Goal: Transaction & Acquisition: Purchase product/service

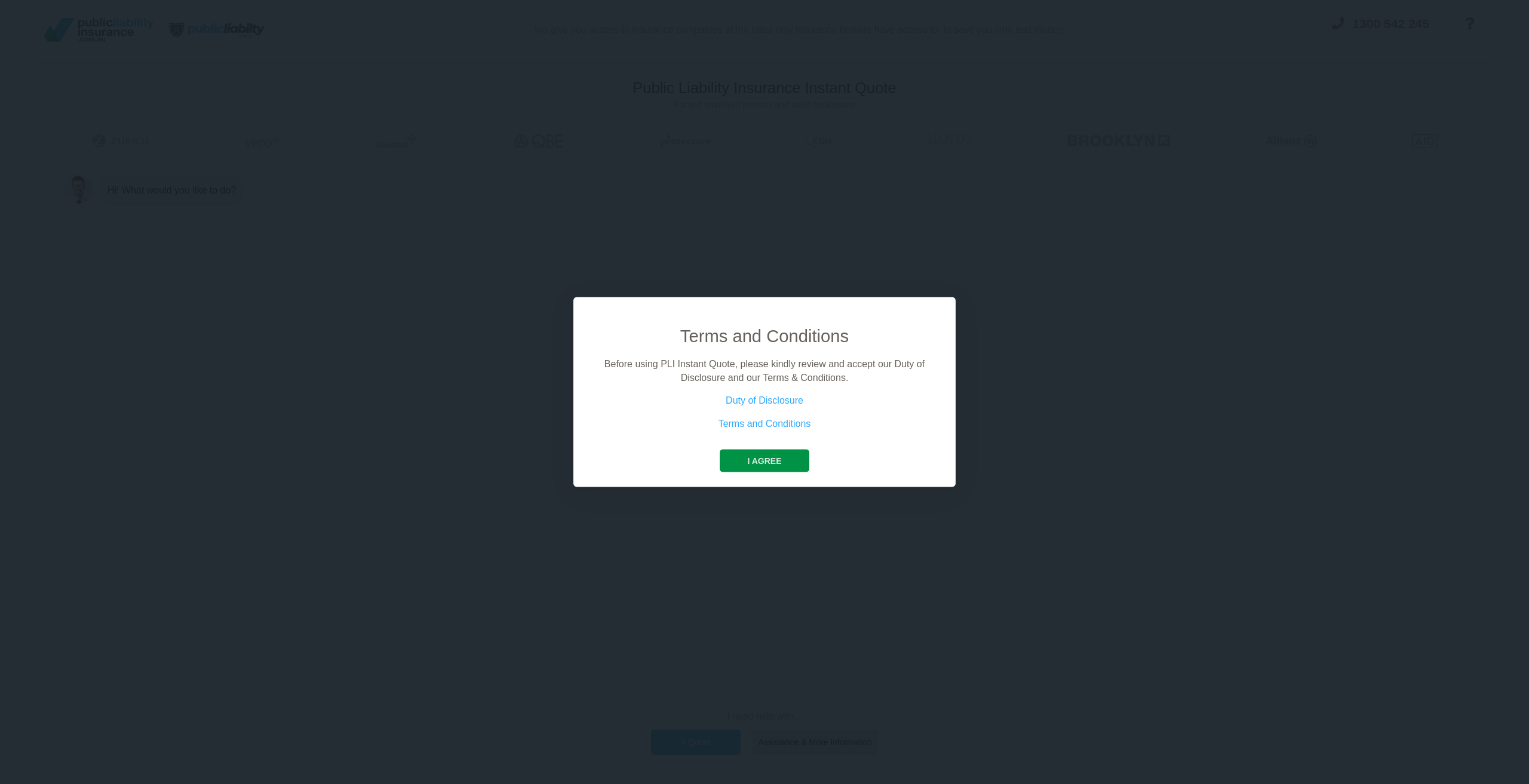
click at [773, 459] on button "I agree" at bounding box center [763, 461] width 89 height 22
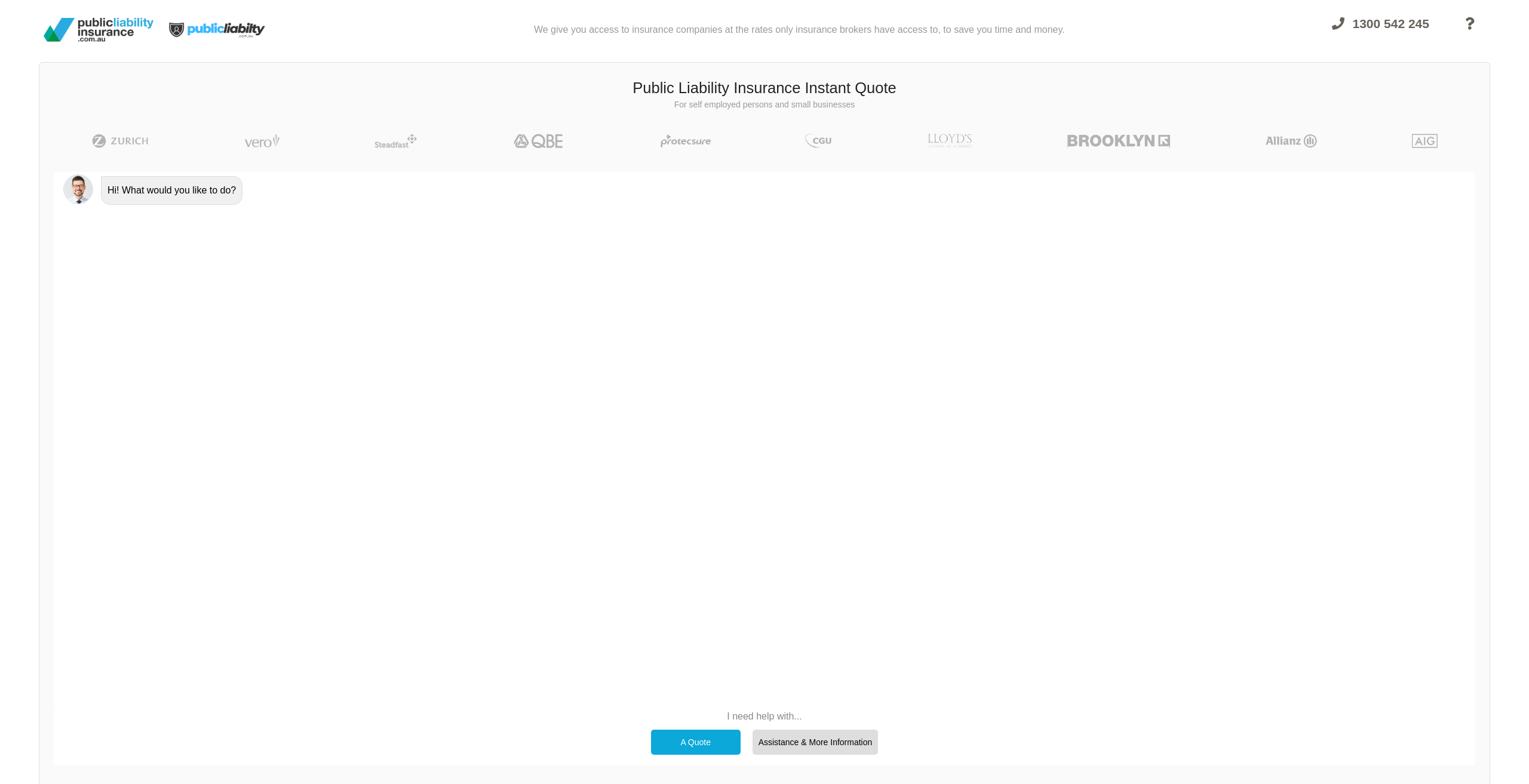
click at [708, 740] on div "A Quote" at bounding box center [695, 742] width 90 height 25
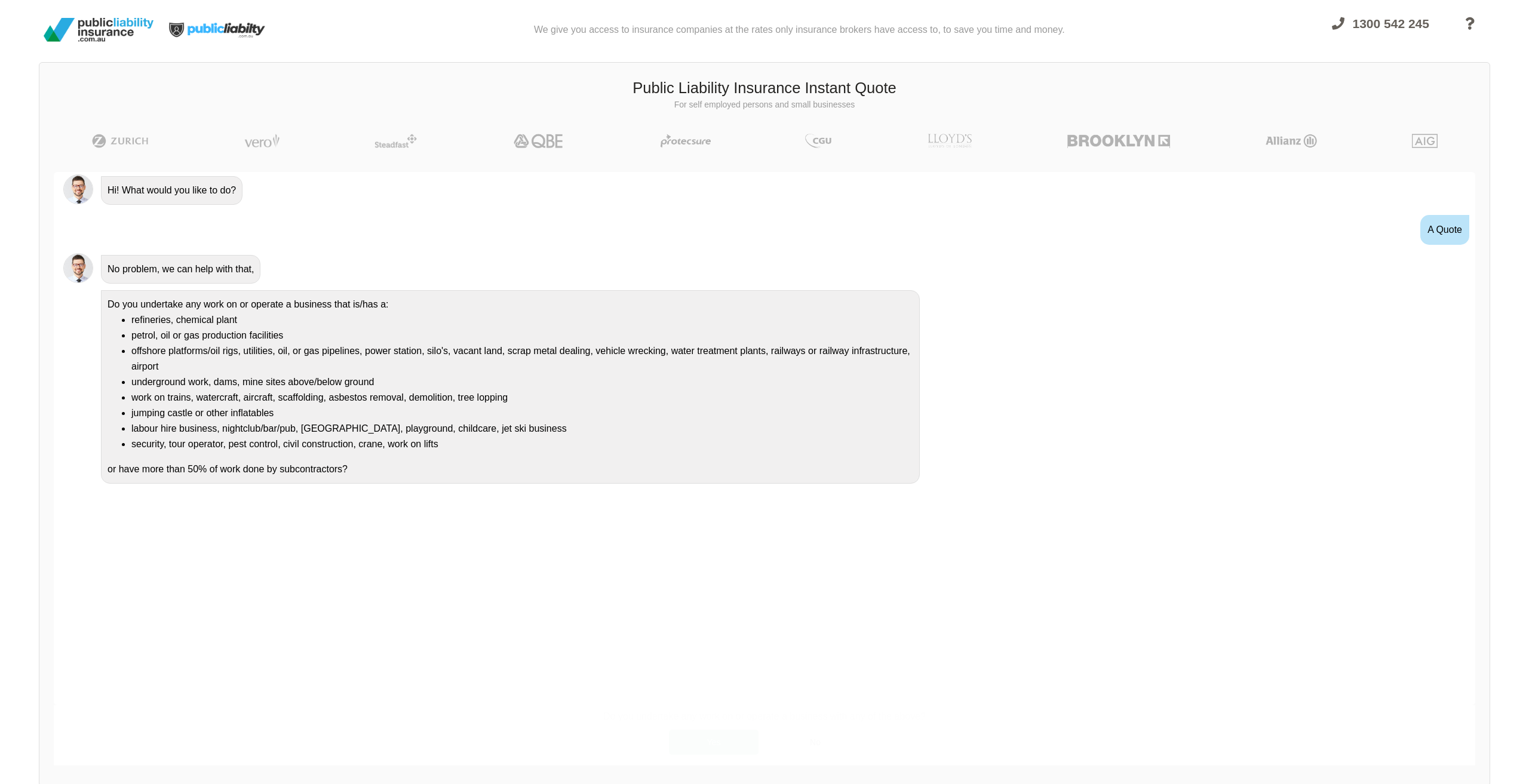
click at [719, 740] on div "Yes" at bounding box center [714, 742] width 90 height 25
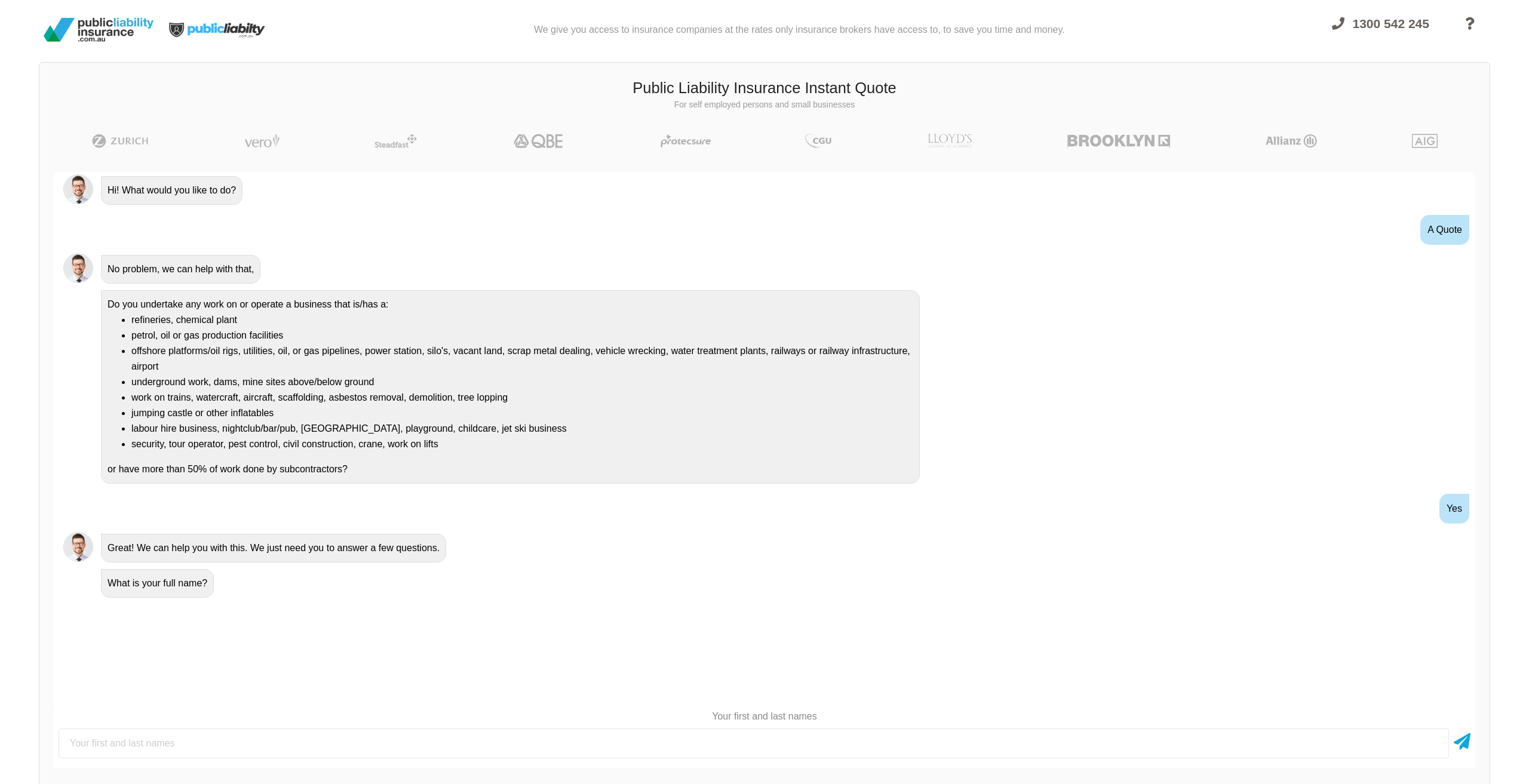
click at [175, 747] on input "text" at bounding box center [753, 743] width 1390 height 30
type input "[PERSON_NAME]"
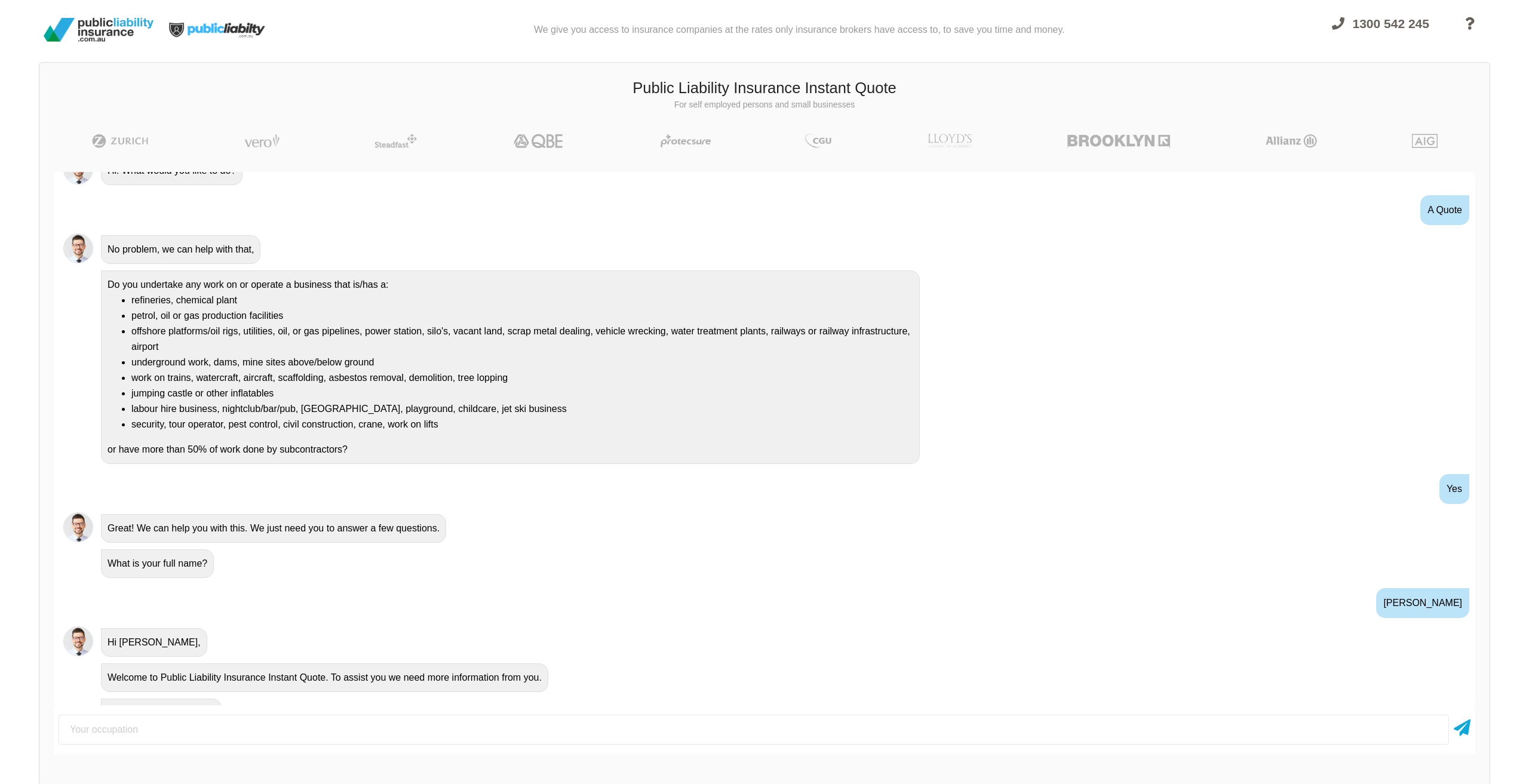
scroll to position [45, 0]
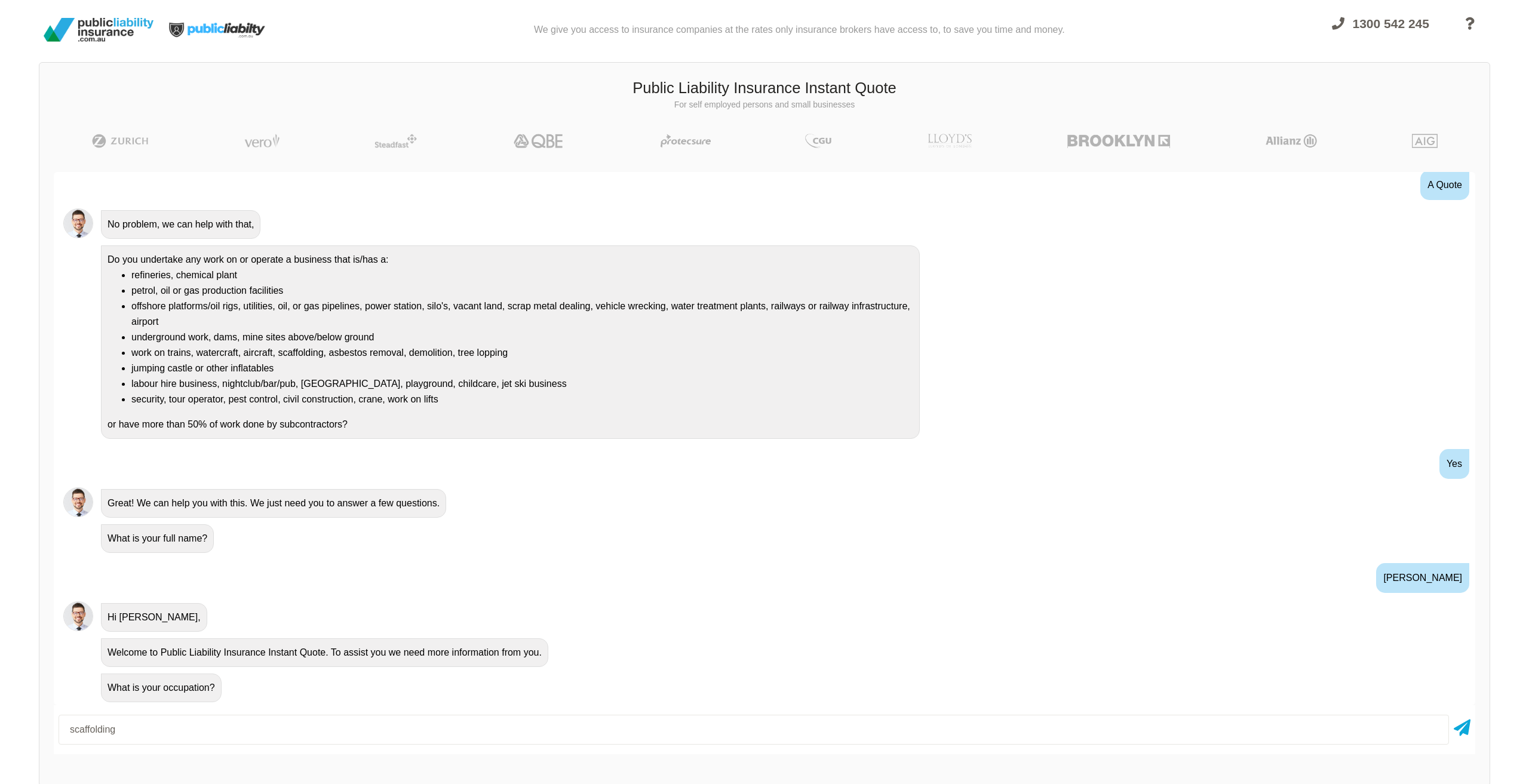
type input "scaffolding"
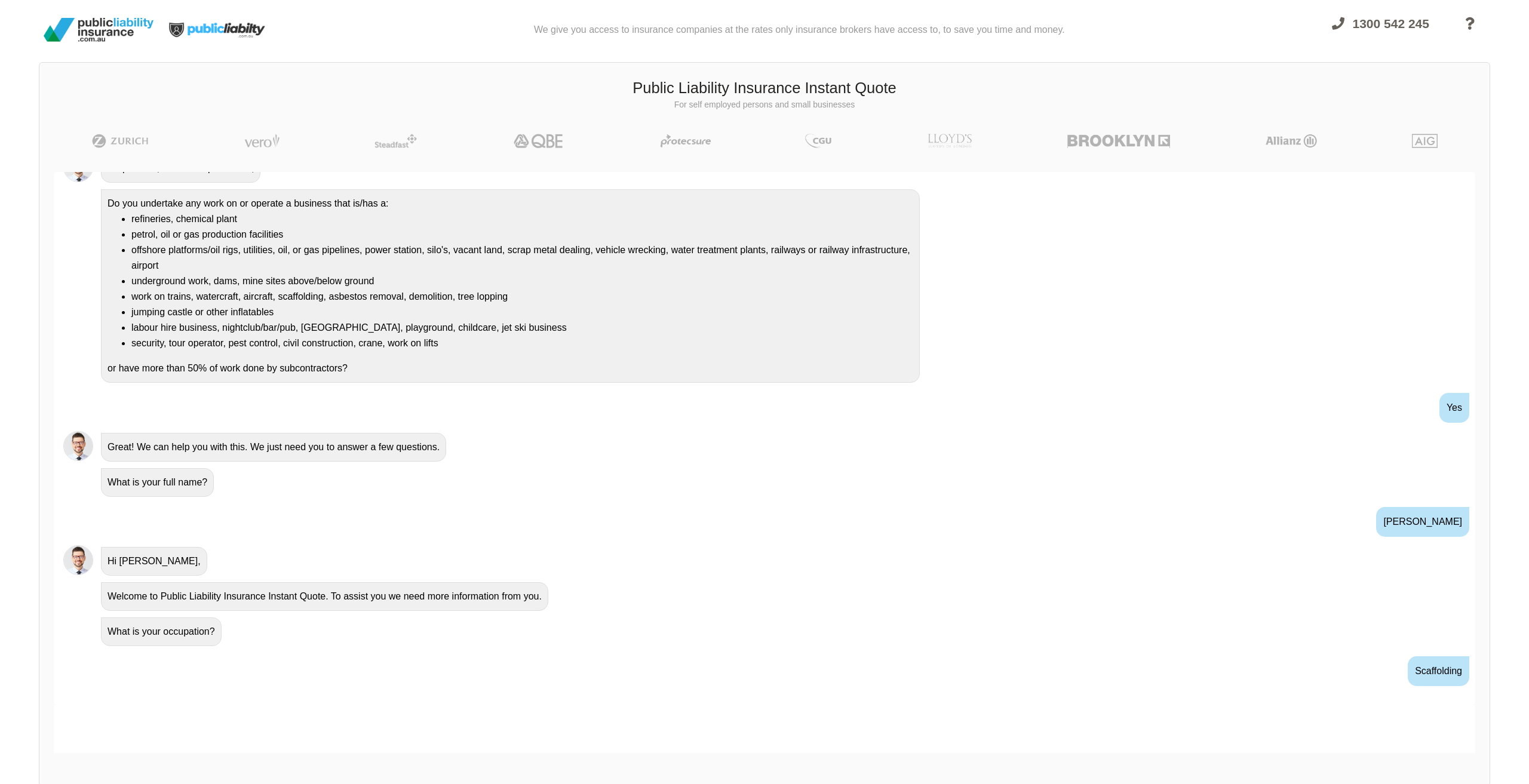
scroll to position [123, 0]
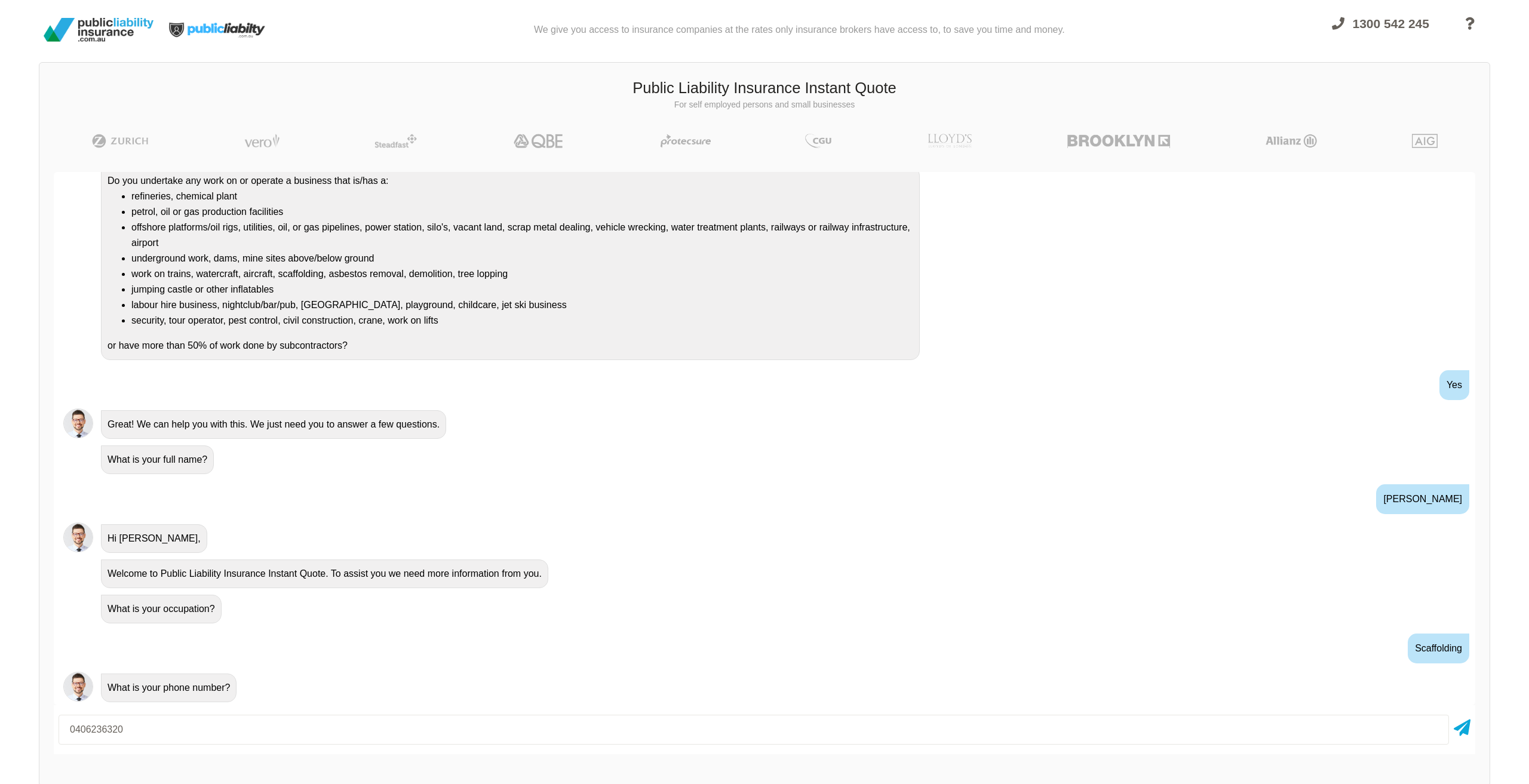
type input "0406236320"
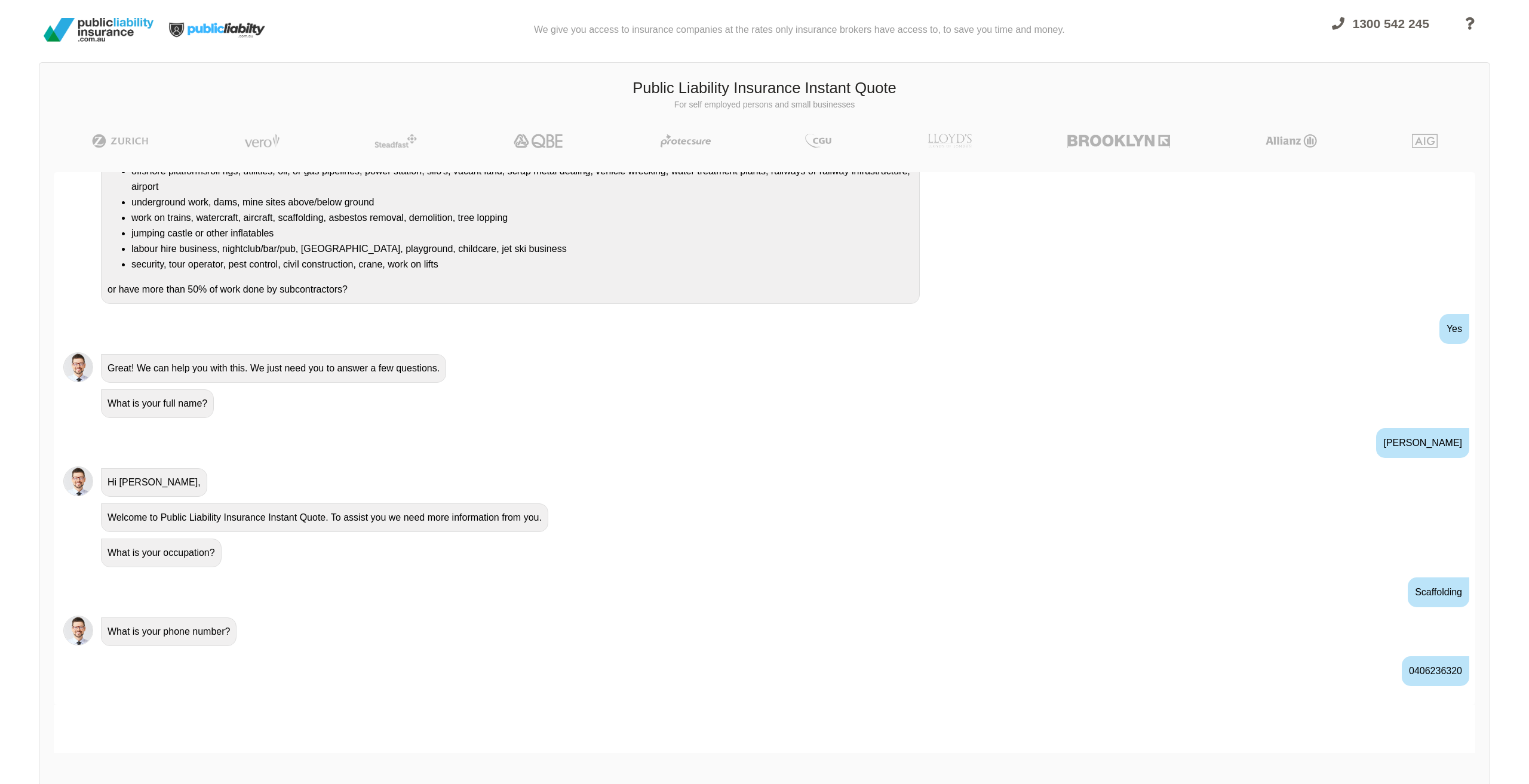
scroll to position [202, 0]
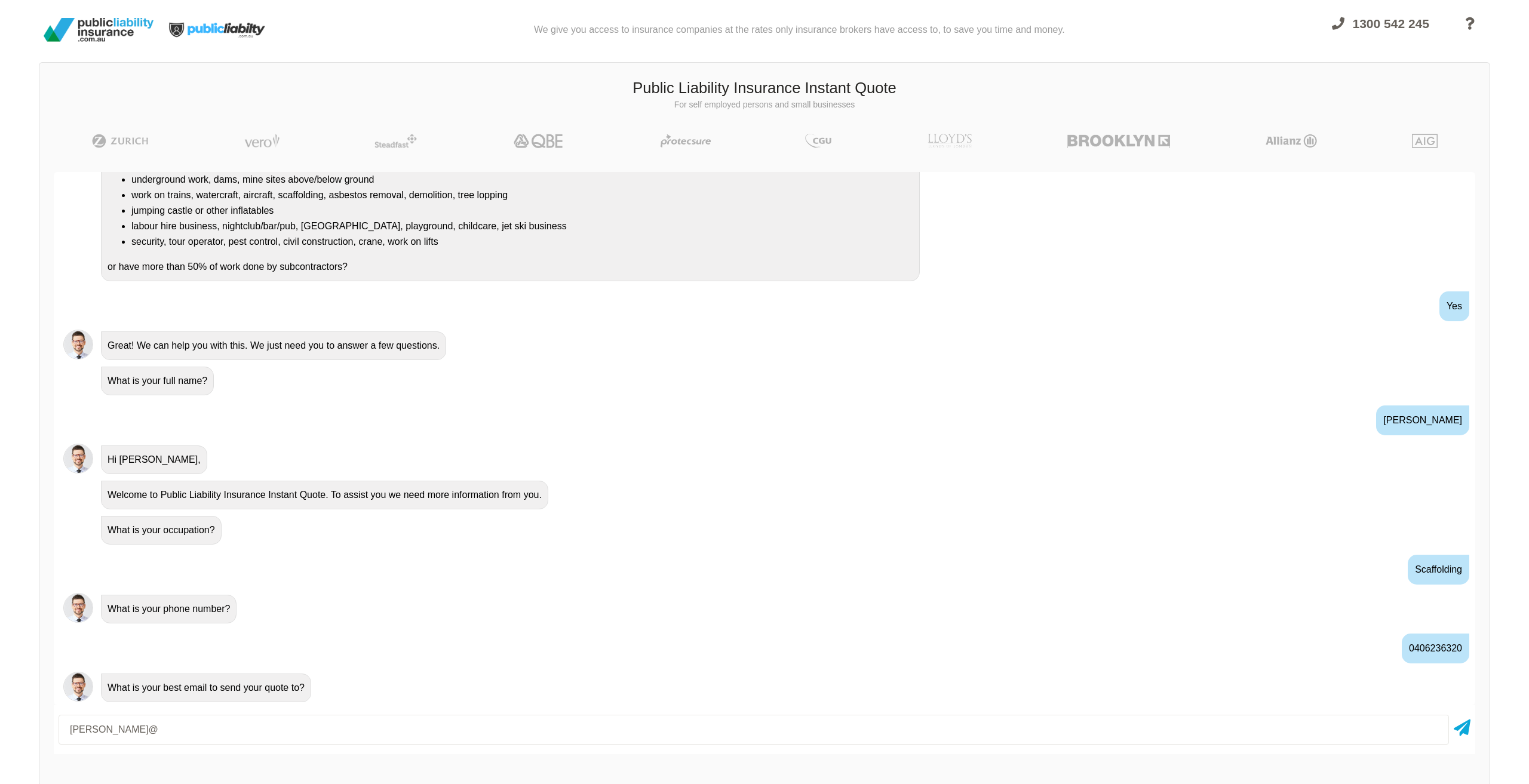
type input "[PERSON_NAME][EMAIL_ADDRESS][DOMAIN_NAME]"
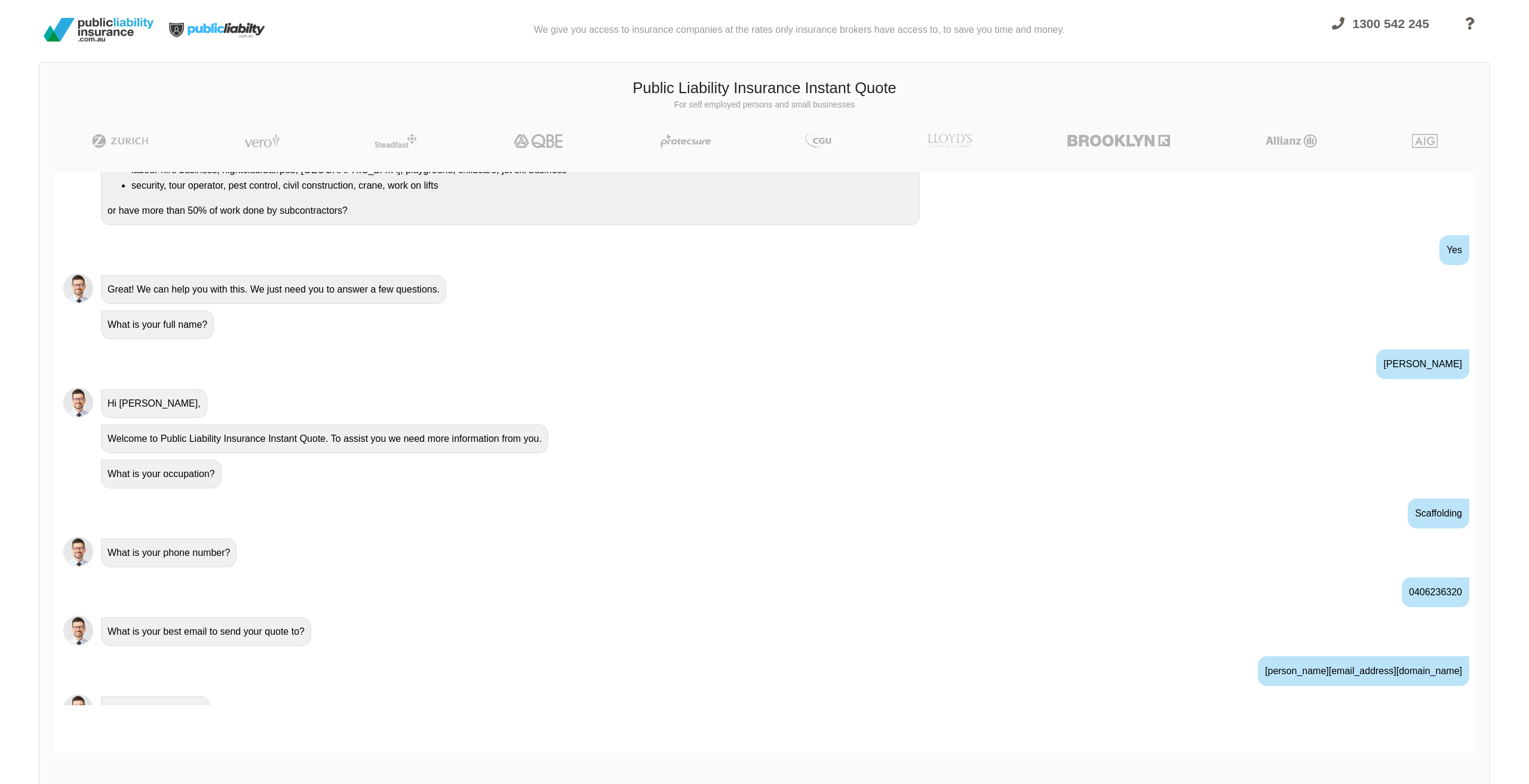
scroll to position [281, 0]
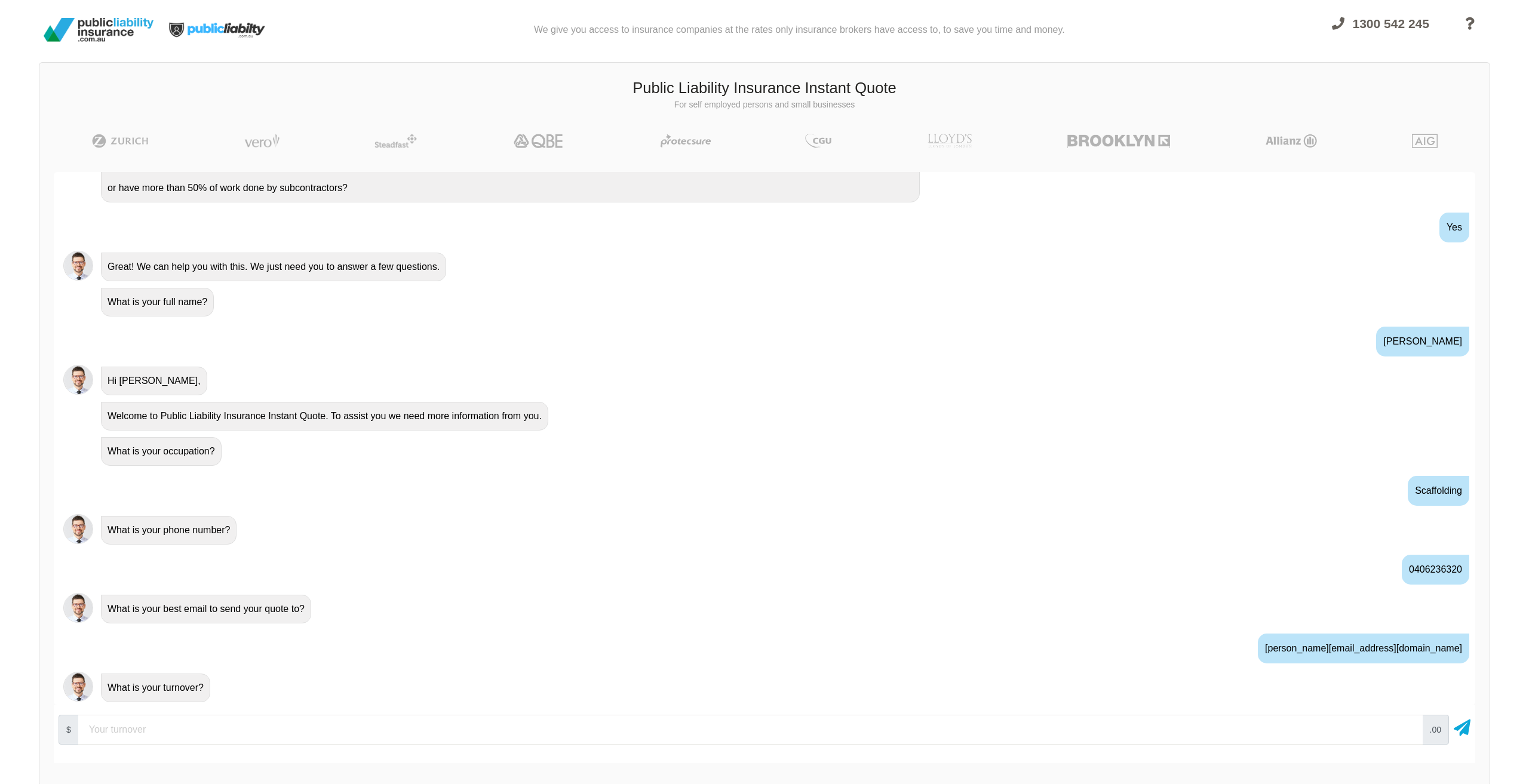
click at [227, 728] on input "number" at bounding box center [750, 729] width 1345 height 30
type input "100000"
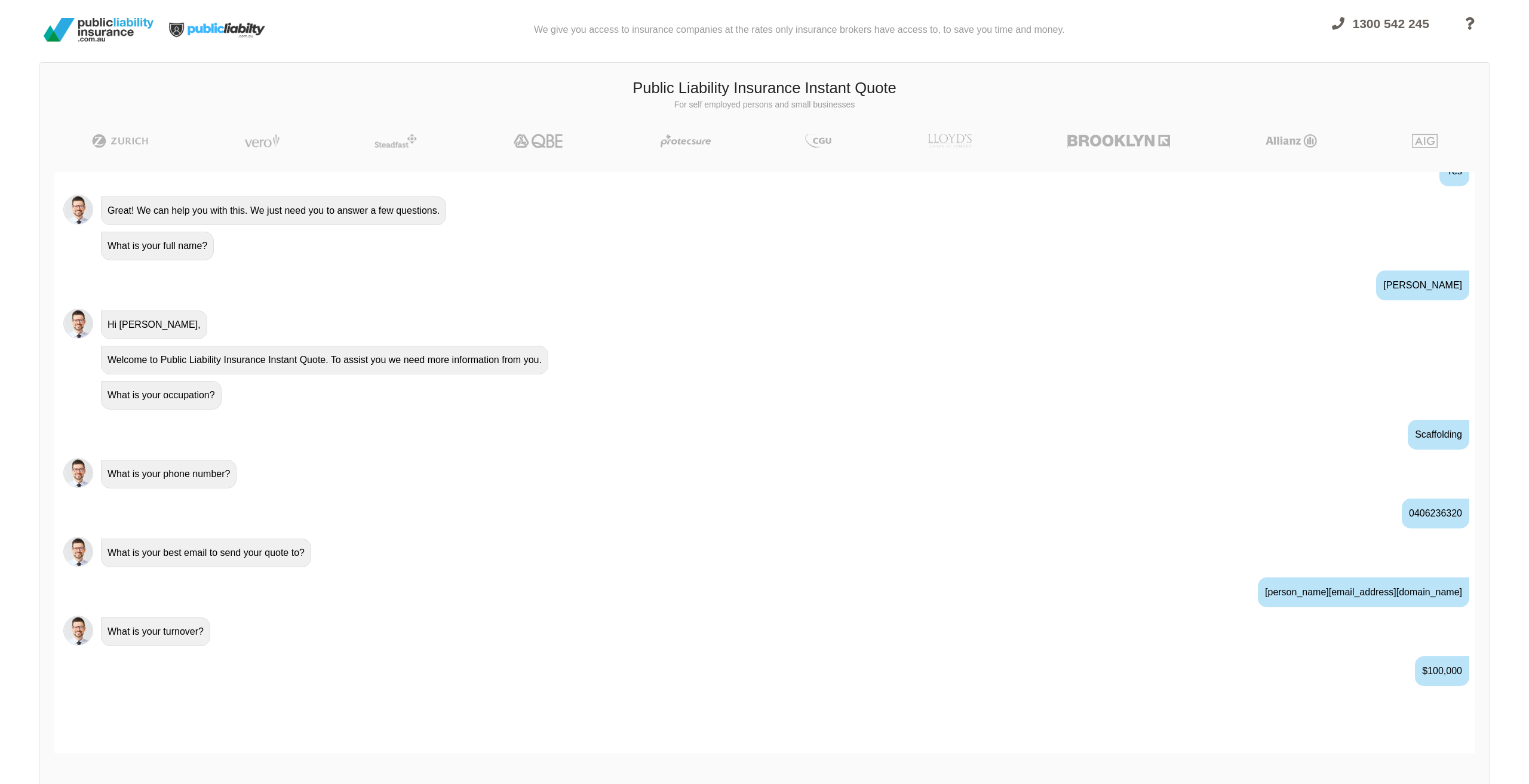
scroll to position [360, 0]
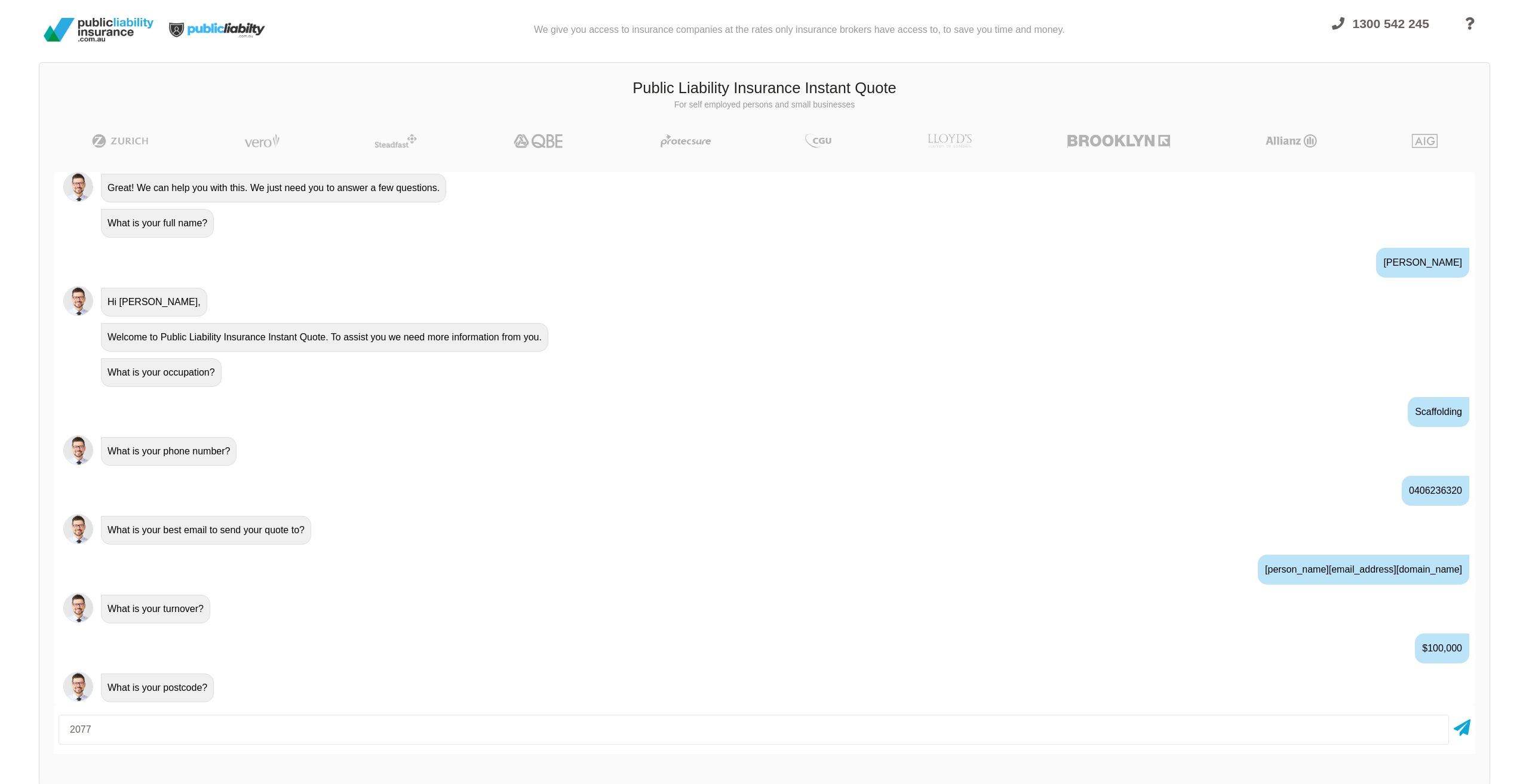
type input "2077"
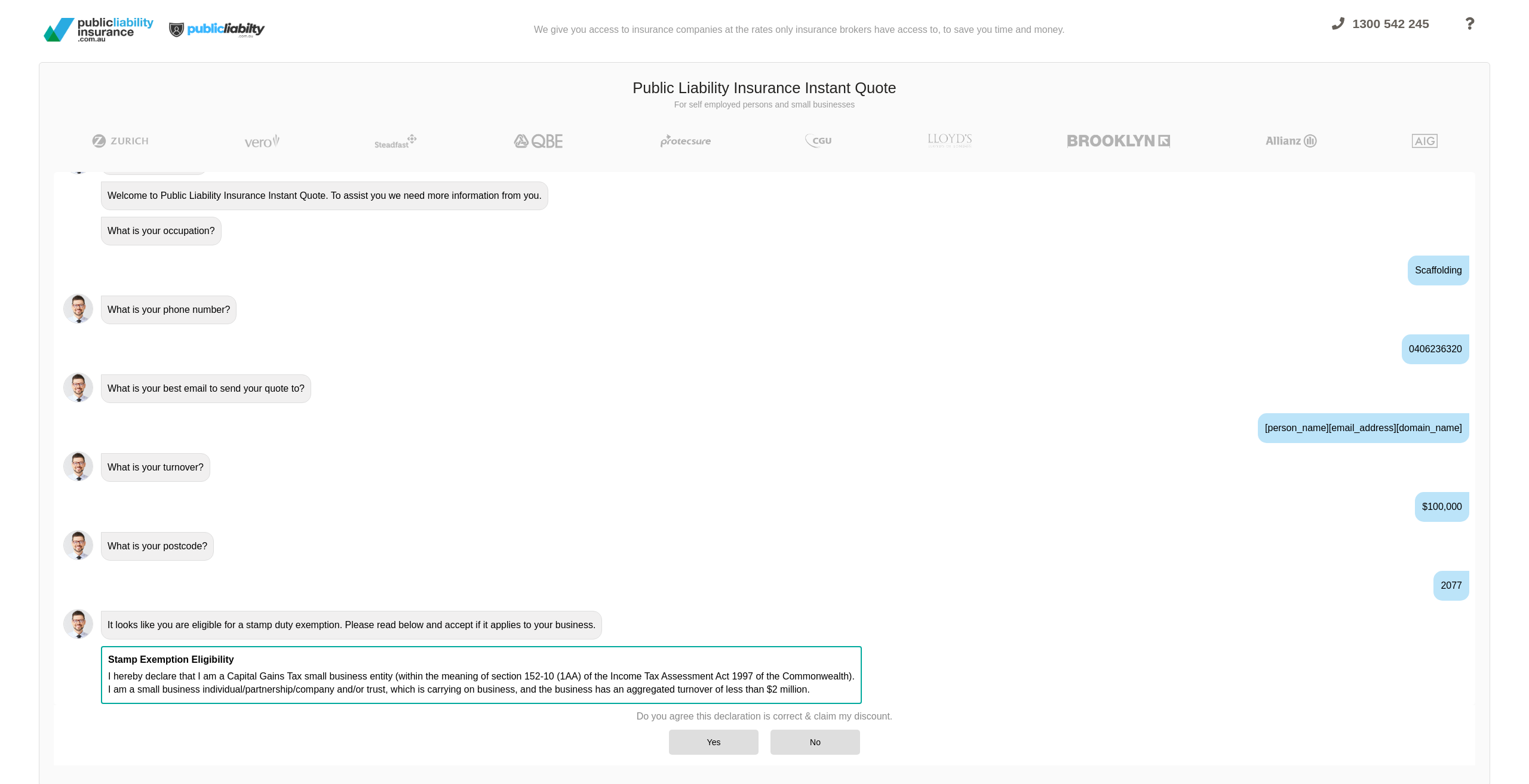
scroll to position [503, 0]
click at [717, 741] on div "Yes" at bounding box center [714, 742] width 90 height 25
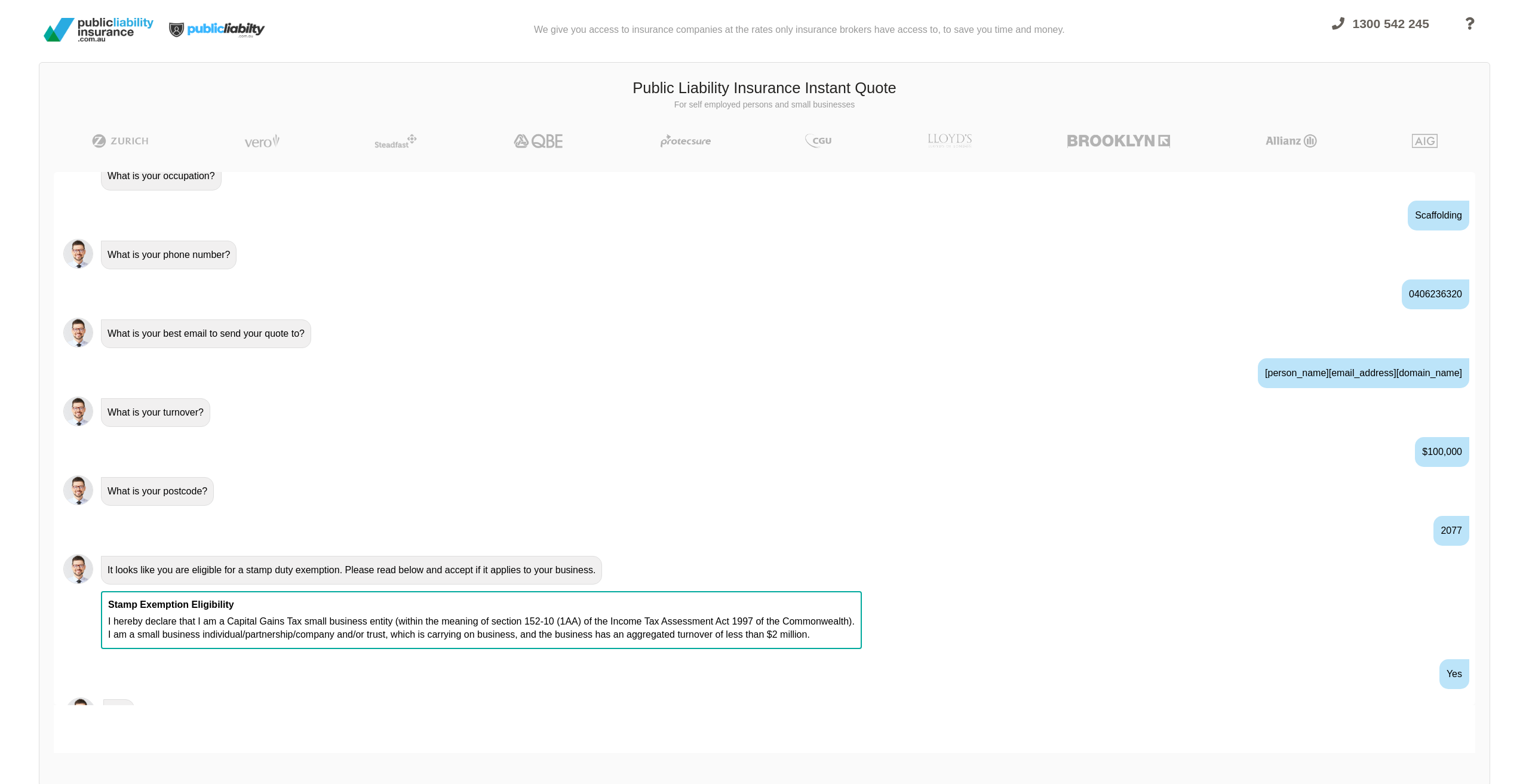
scroll to position [582, 0]
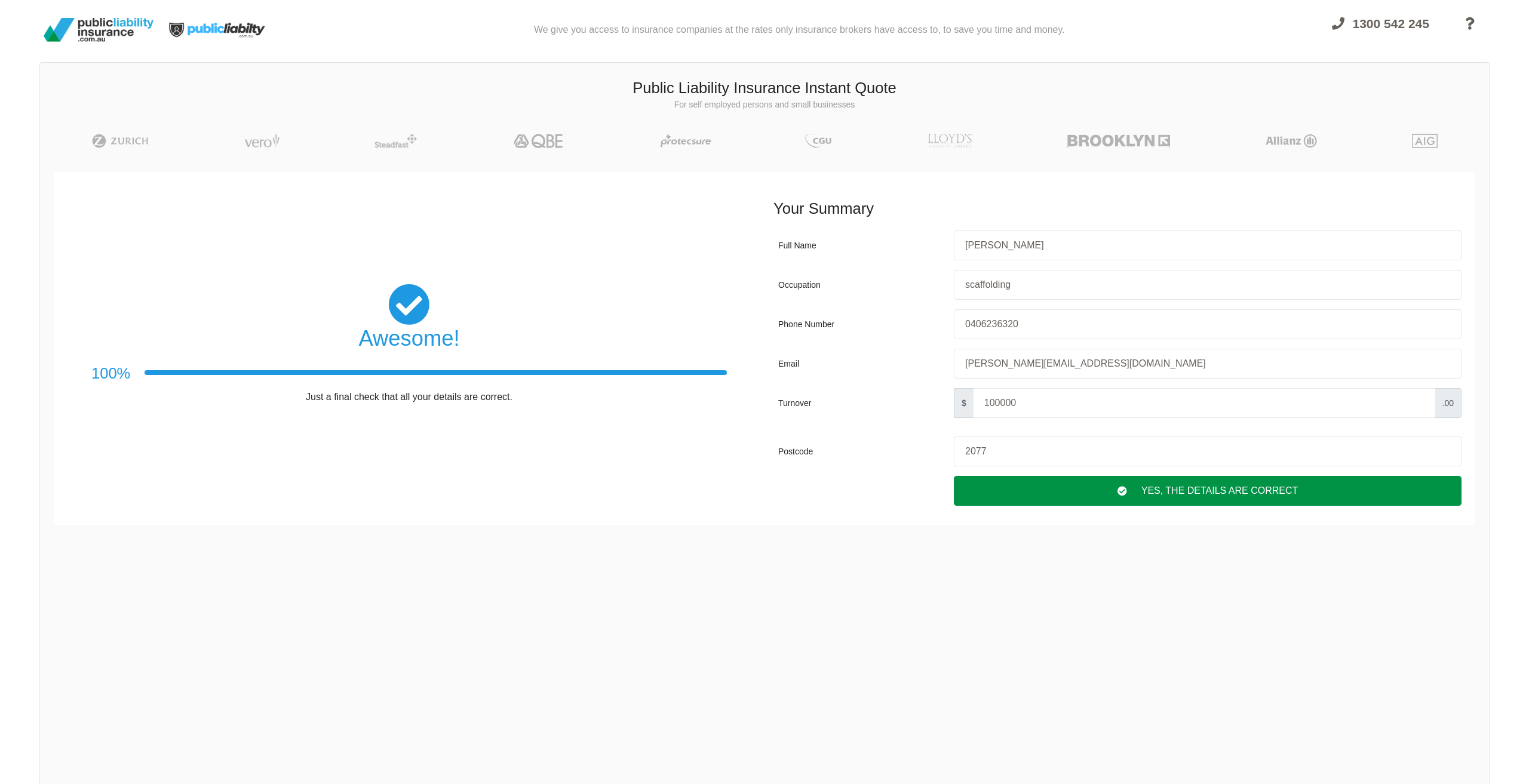
click at [1248, 493] on div "Yes, The Details are correct" at bounding box center [1208, 491] width 508 height 30
